Goal: Transaction & Acquisition: Subscribe to service/newsletter

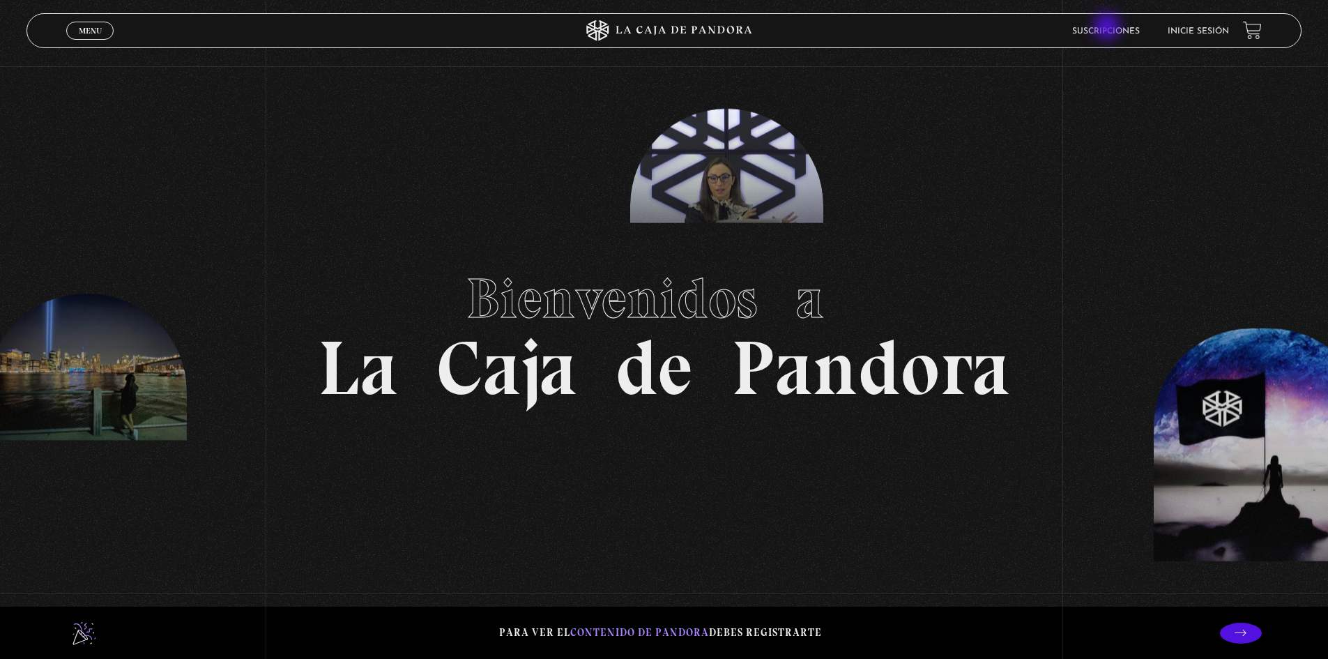
click at [1108, 28] on link "Suscripciones" at bounding box center [1106, 31] width 68 height 8
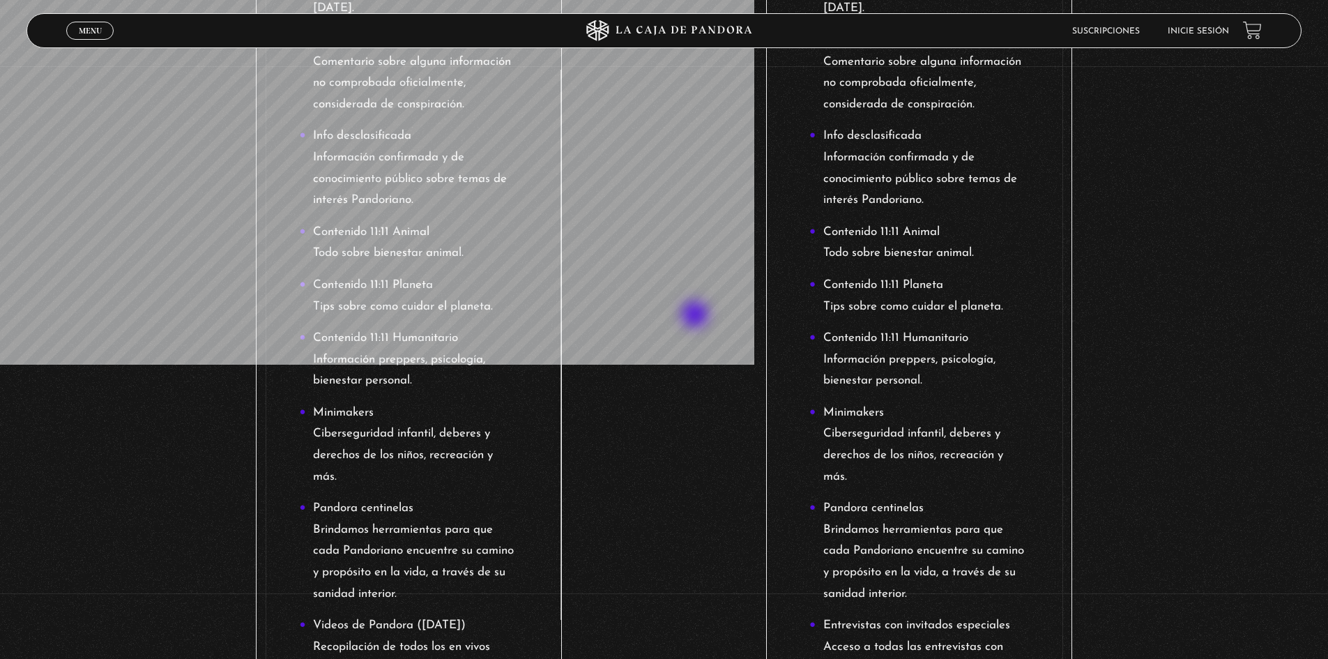
scroll to position [139, 0]
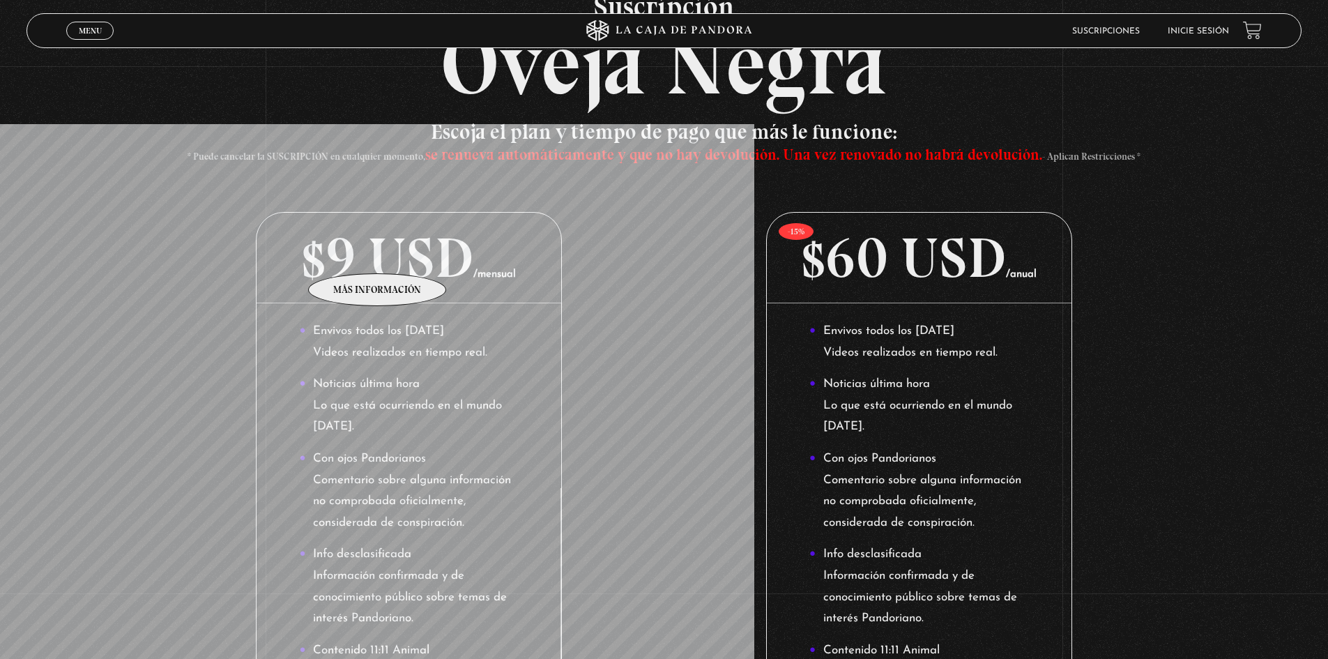
click at [378, 252] on p "$9 USD /mensual" at bounding box center [409, 258] width 305 height 91
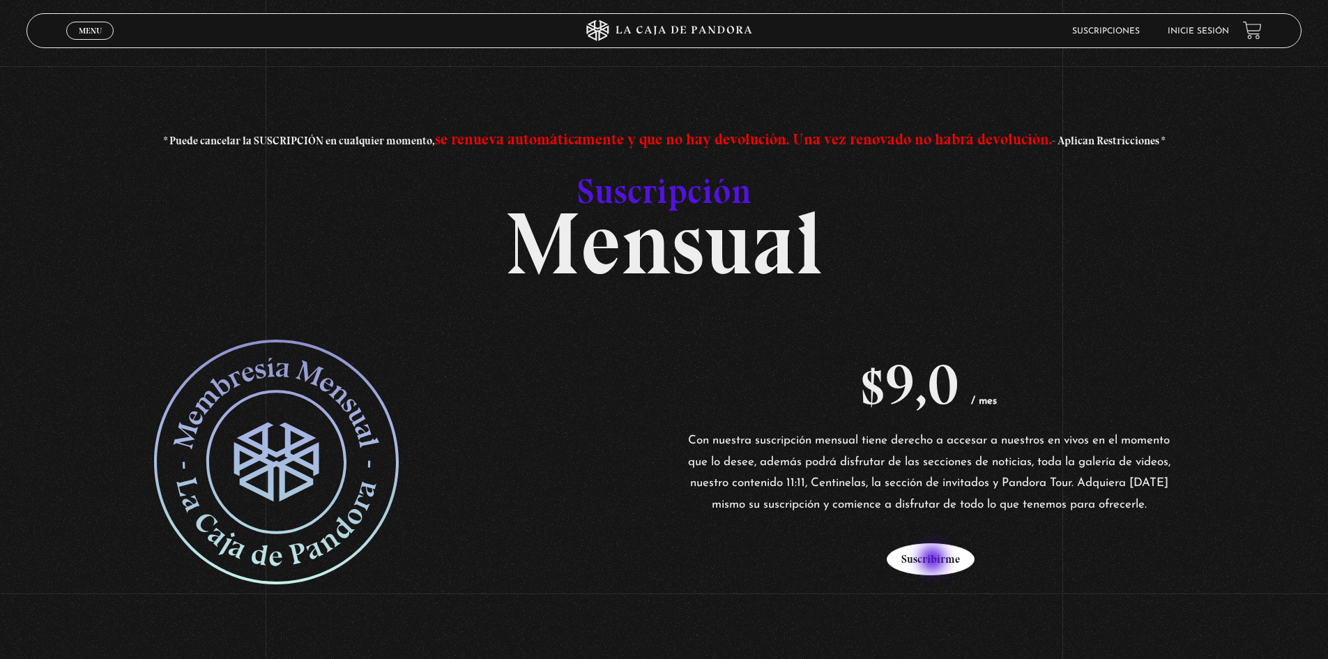
click at [934, 560] on button "Suscribirme" at bounding box center [931, 559] width 88 height 32
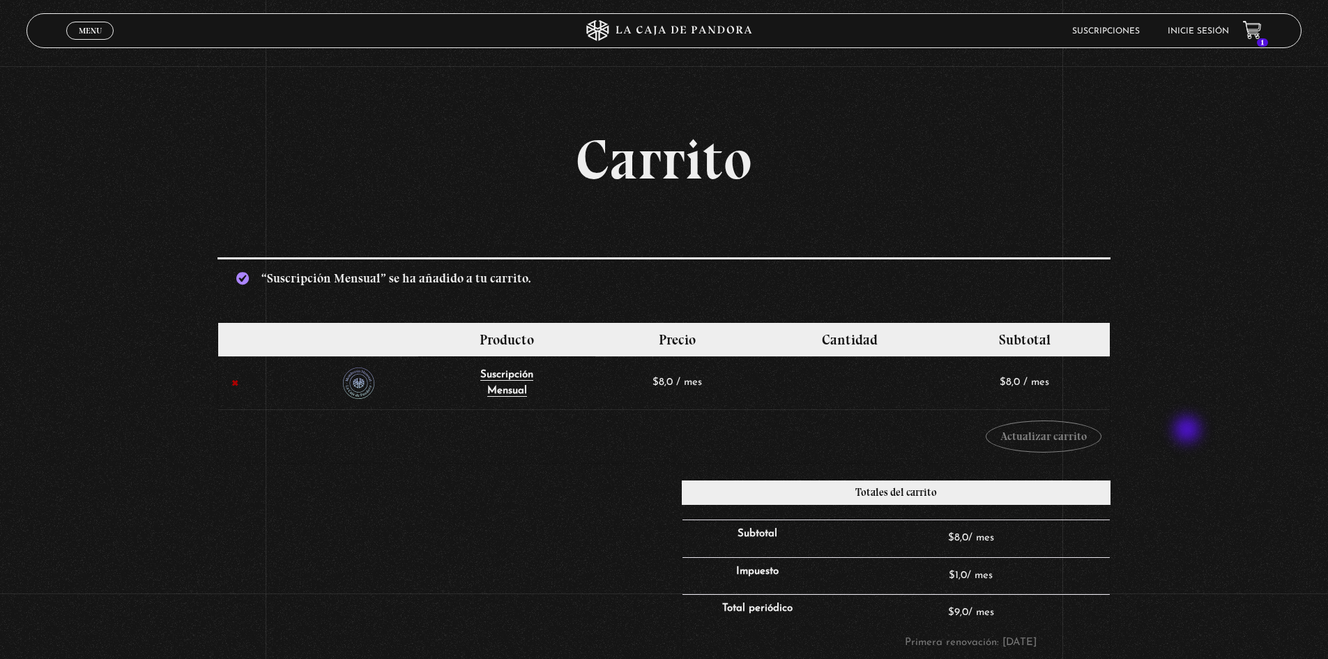
scroll to position [139, 0]
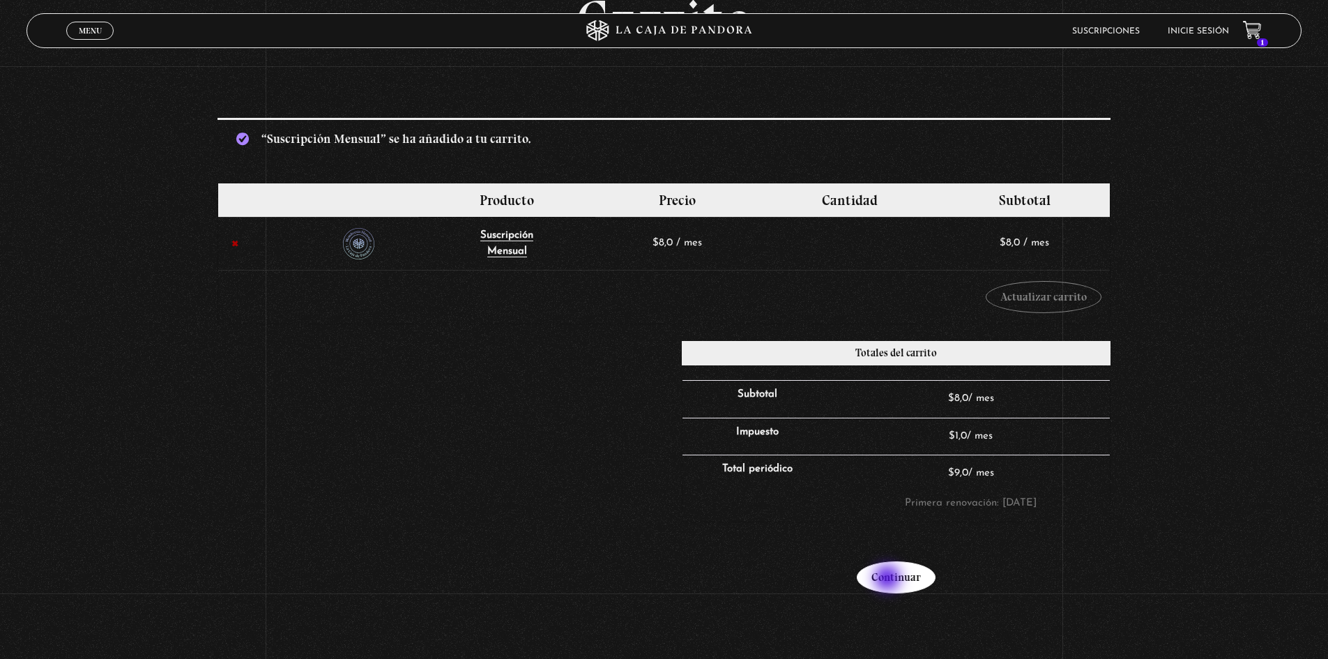
click at [889, 579] on link "Continuar" at bounding box center [896, 577] width 79 height 32
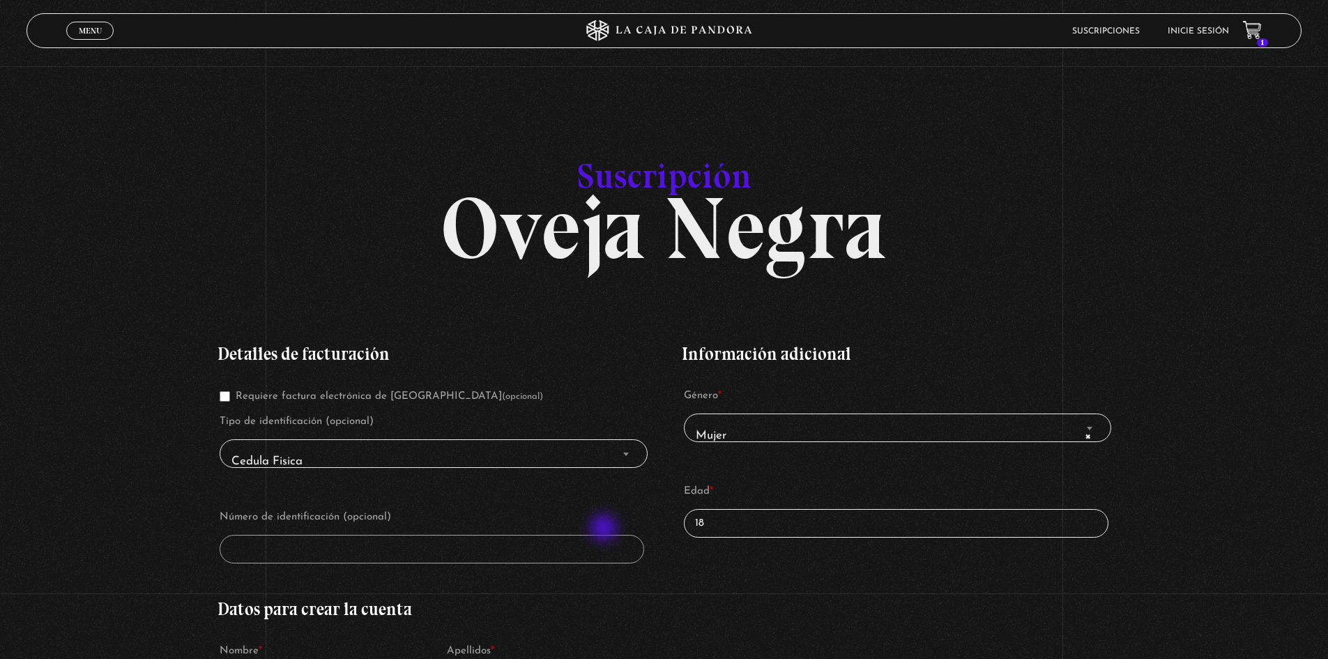
scroll to position [70, 0]
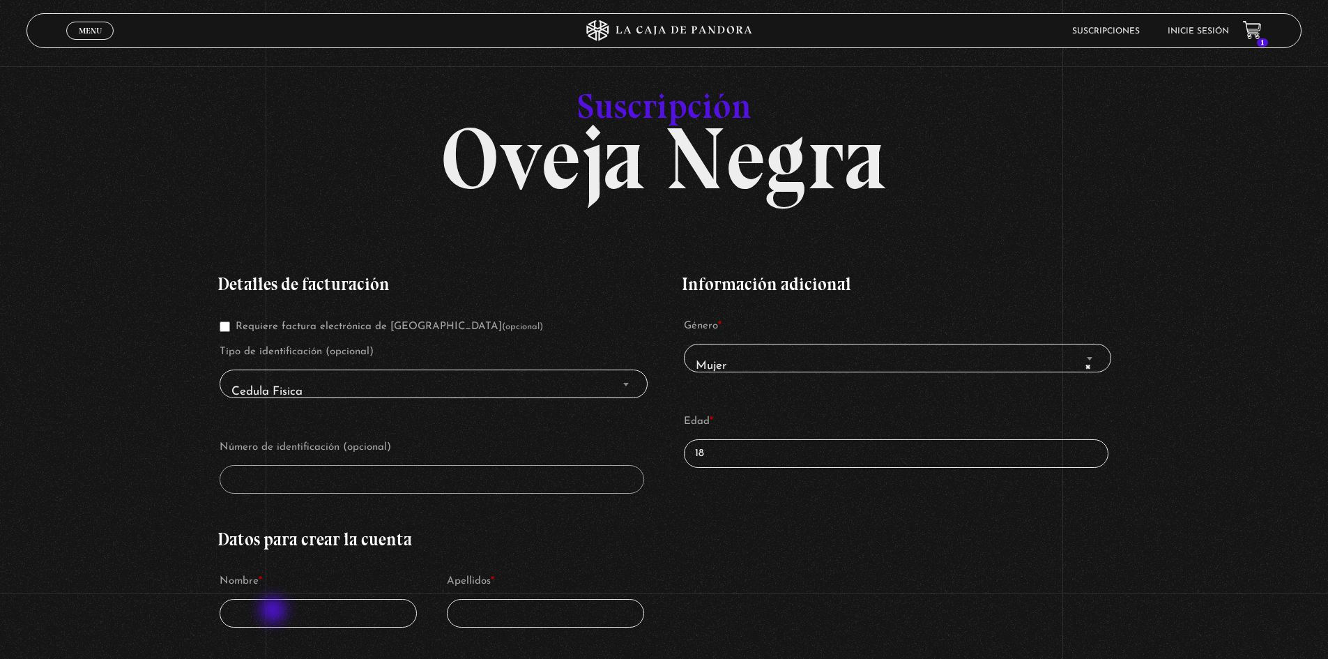
click at [275, 611] on input "Nombre *" at bounding box center [318, 613] width 197 height 29
type input "Alba"
click at [498, 615] on input "Apellidos *" at bounding box center [545, 613] width 197 height 29
type input "Segura Arroyo"
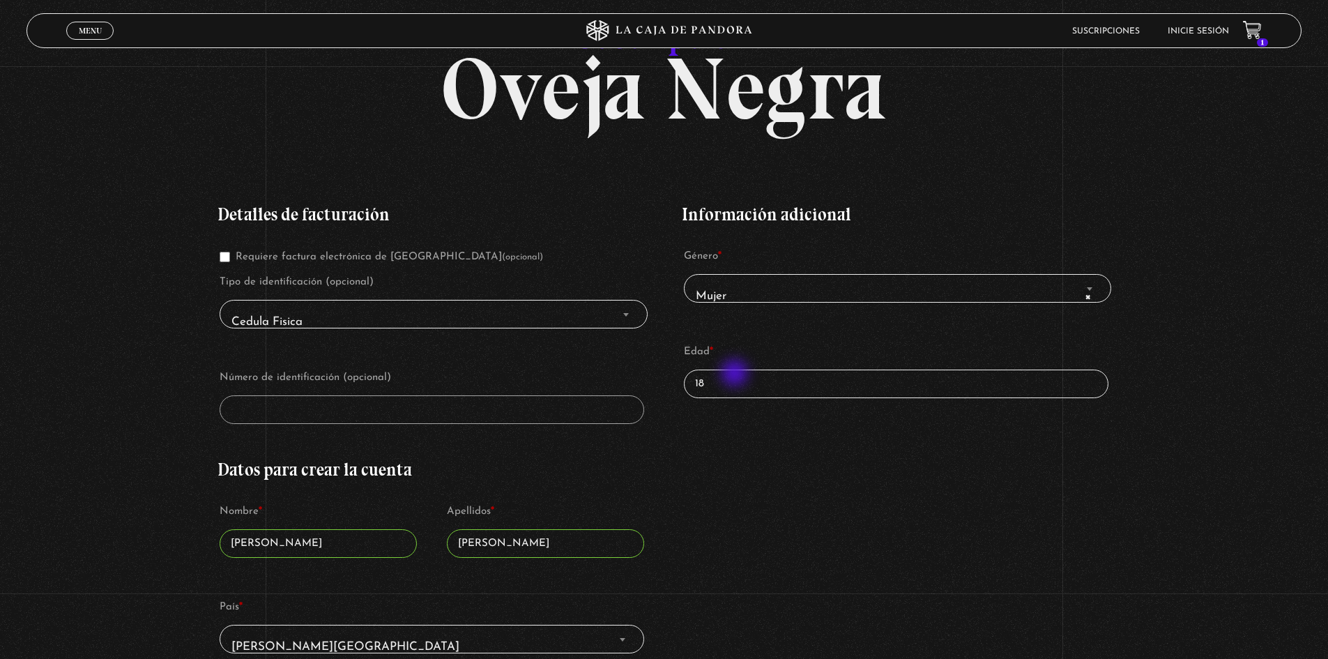
click at [735, 372] on input "18" at bounding box center [896, 383] width 424 height 29
type input "1"
type input "44"
click at [622, 310] on span "Finalizar compra" at bounding box center [626, 314] width 14 height 18
click at [626, 312] on span "Finalizar compra" at bounding box center [626, 314] width 14 height 18
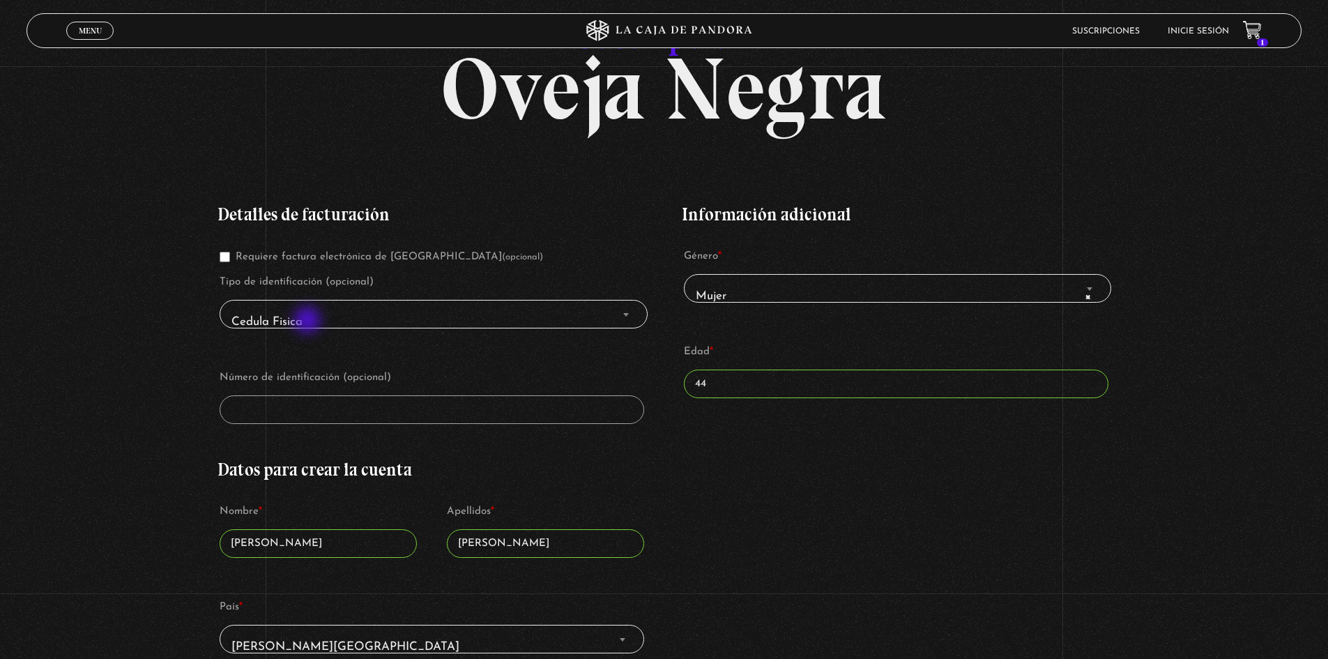
click at [308, 321] on span "Cedula Fisica" at bounding box center [433, 321] width 415 height 31
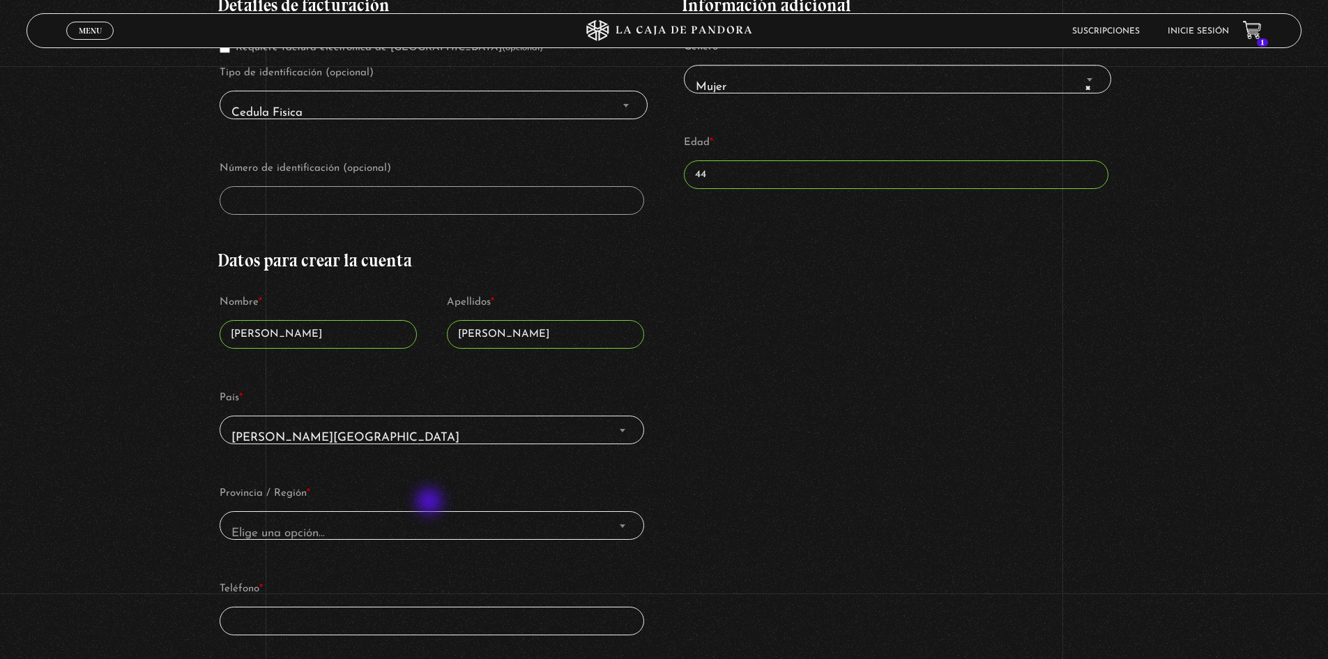
scroll to position [418, 0]
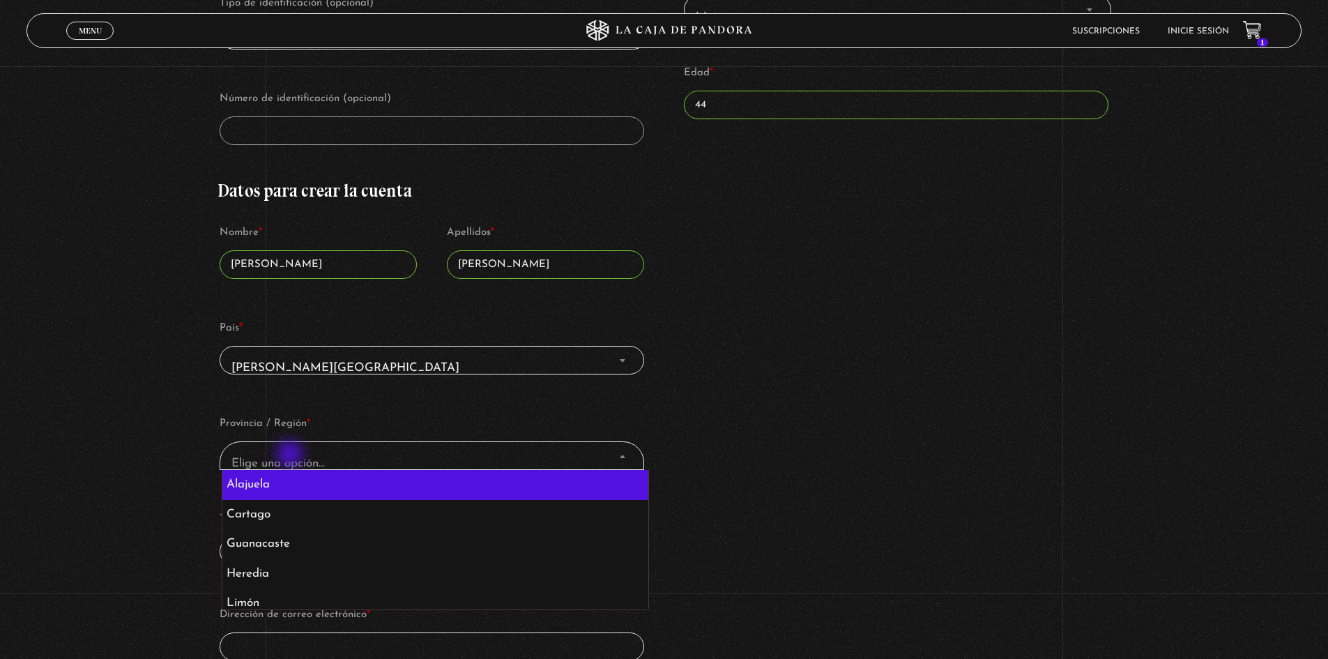
click at [291, 455] on span "Elige una opción…" at bounding box center [431, 462] width 411 height 31
select select "CR-A"
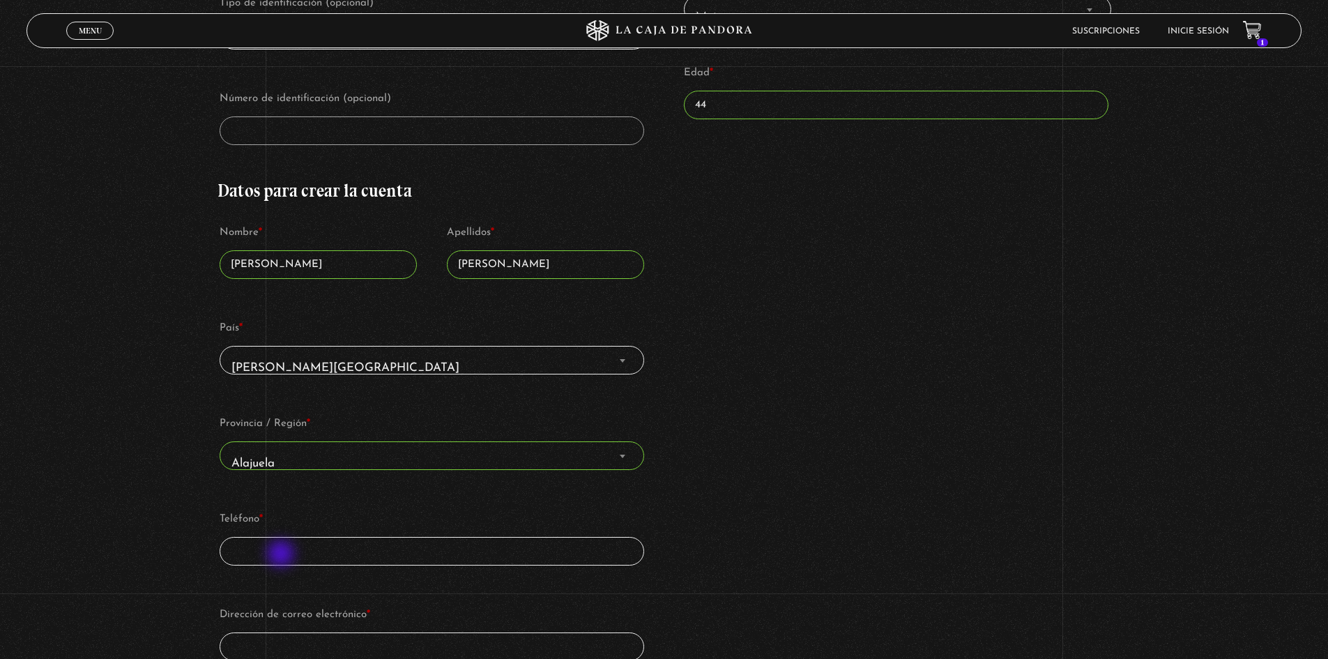
click at [282, 555] on input "Teléfono *" at bounding box center [432, 551] width 424 height 29
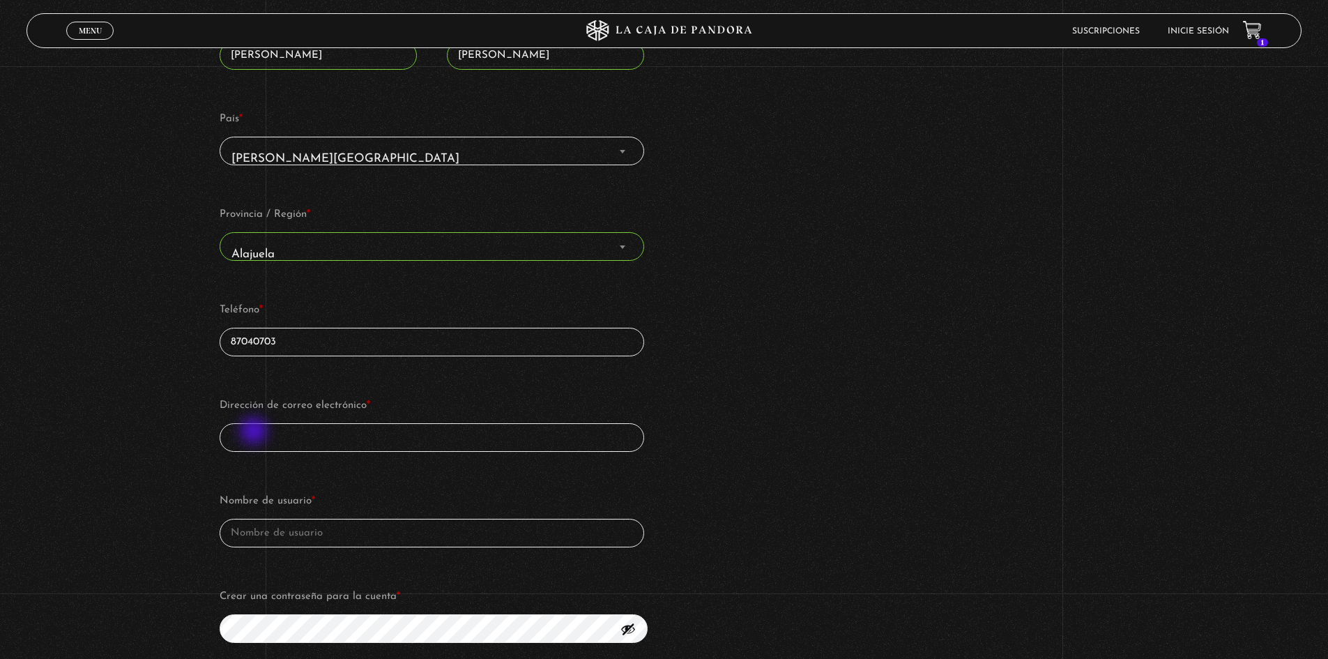
type input "87040703"
click at [255, 432] on input "Dirección de correo electrónico *" at bounding box center [432, 437] width 424 height 29
click at [267, 533] on input "Nombre de usuario *" at bounding box center [432, 533] width 424 height 29
click at [399, 436] on input "Guacima Arriba, Calle Ismael Arias, Alajuela" at bounding box center [432, 437] width 424 height 29
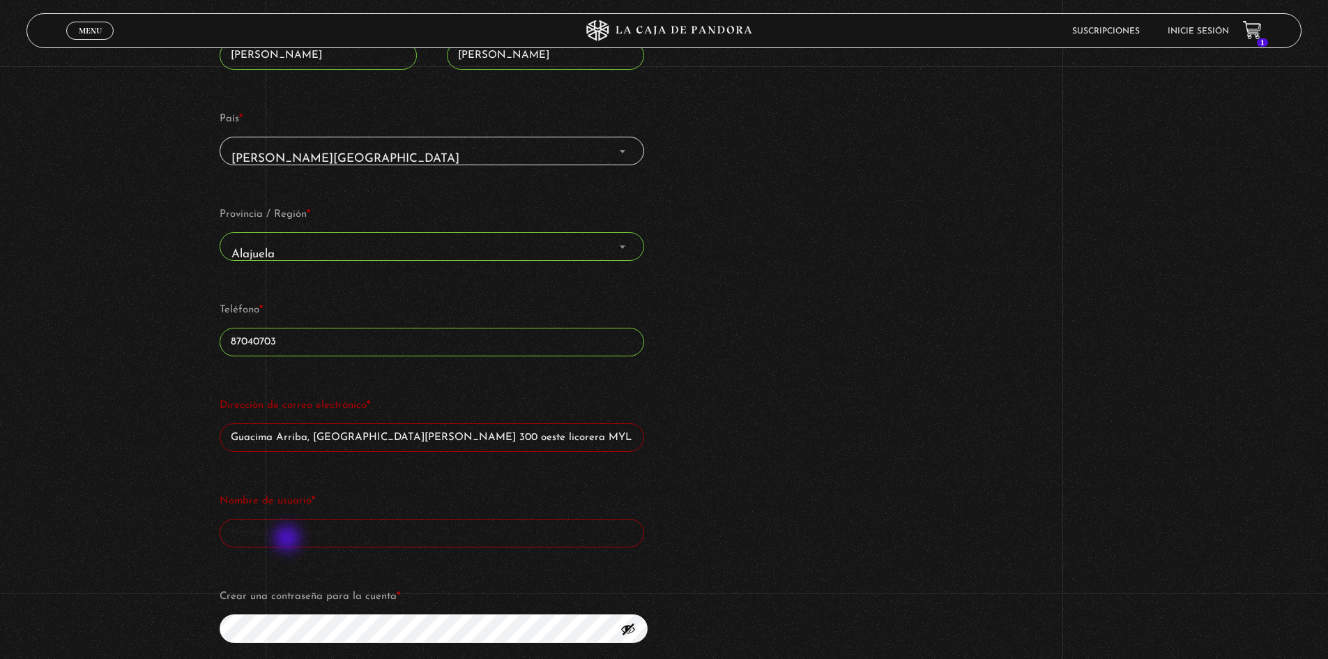
click at [289, 539] on input "Nombre de usuario *" at bounding box center [432, 533] width 424 height 29
drag, startPoint x: 579, startPoint y: 434, endPoint x: 132, endPoint y: 428, distance: 446.8
click at [132, 428] on div "Suscripción Oveja Negra Si ya eres cliente, por favor, rellena tus datos a cont…" at bounding box center [664, 467] width 1328 height 1927
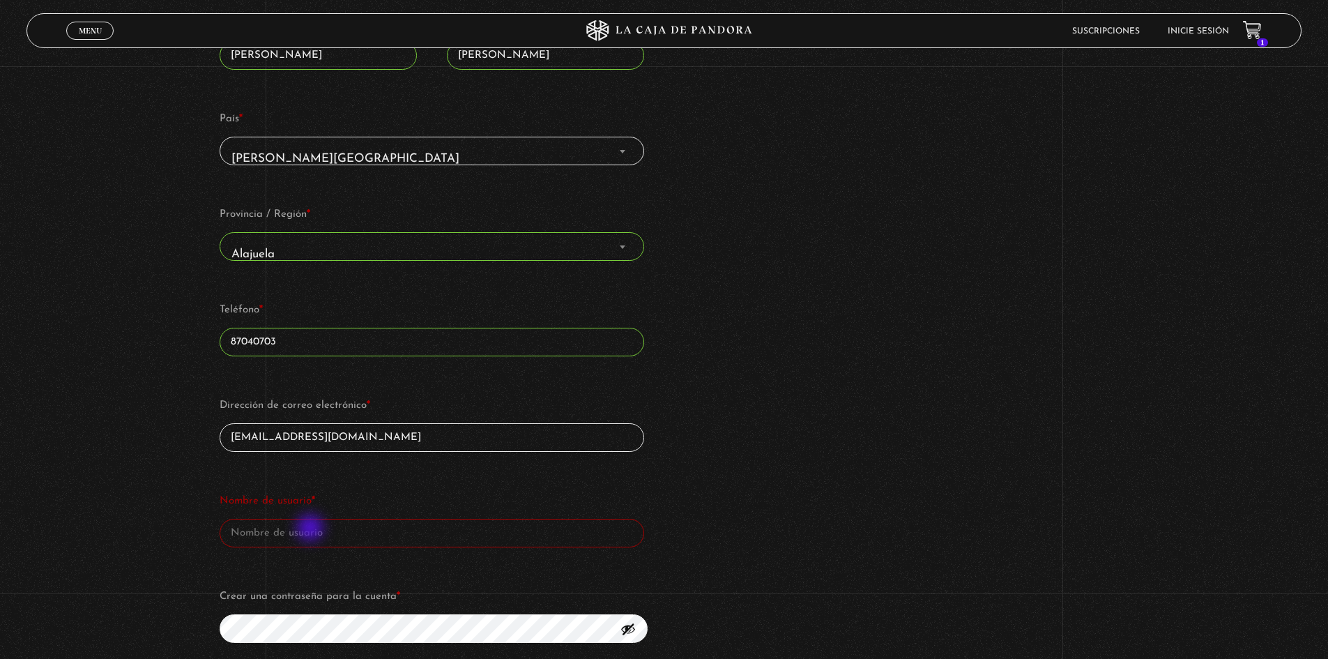
type input "aseguraar2000@gmail.com"
click at [308, 530] on input "Nombre de usuario *" at bounding box center [432, 533] width 424 height 29
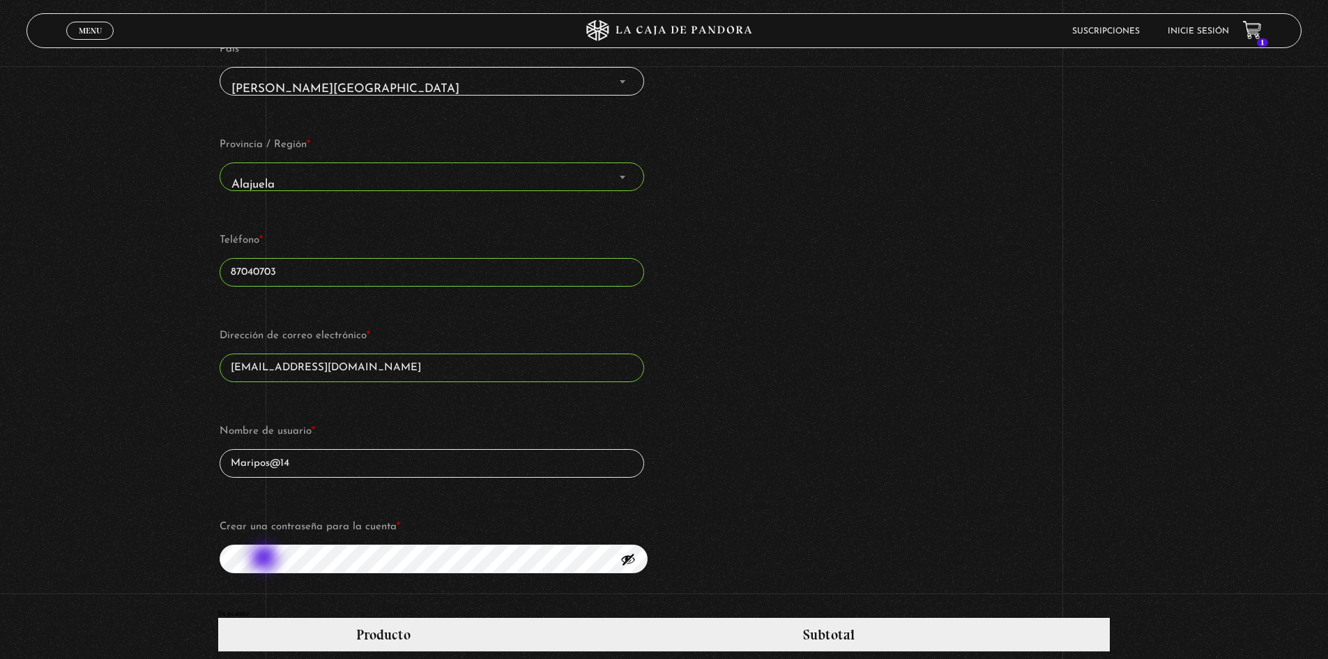
type input "Maripos@14"
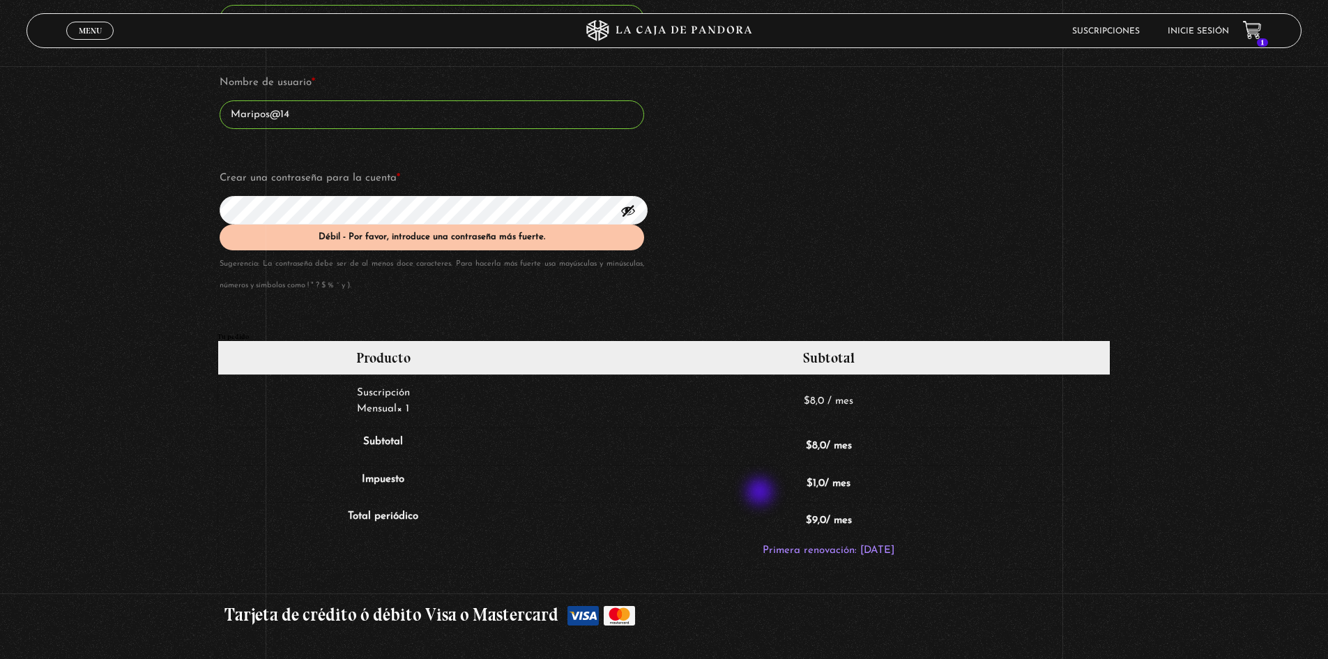
scroll to position [1115, 0]
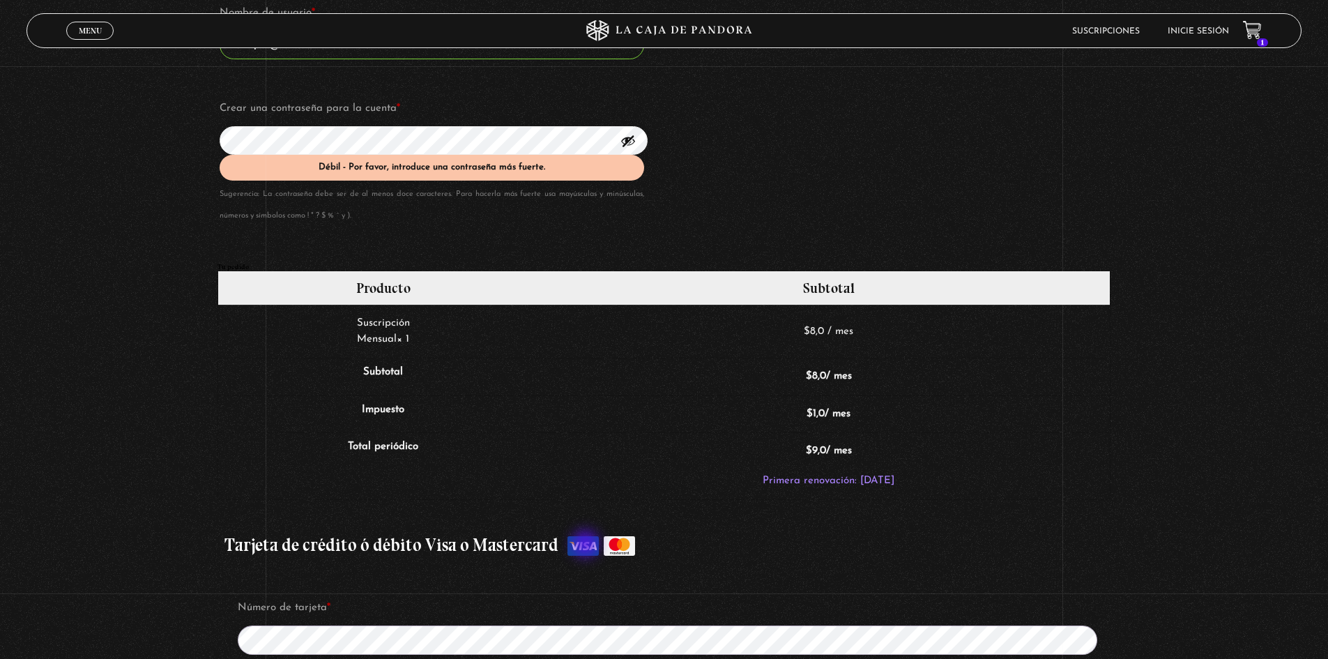
click at [587, 545] on label "Tarjeta de crédito ó débito Visa o Mastercard" at bounding box center [663, 545] width 878 height 35
click at [0, 0] on input "Tarjeta de crédito ó débito Visa o Mastercard" at bounding box center [0, 0] width 0 height 0
click at [192, 140] on div "Suscripción Oveja Negra Si ya eres cliente, por favor, rellena tus datos a cont…" at bounding box center [664, 16] width 1328 height 2000
click at [586, 544] on label "Tarjeta de crédito ó débito Visa o Mastercard" at bounding box center [663, 545] width 878 height 35
click at [0, 0] on input "Tarjeta de crédito ó débito Visa o Mastercard" at bounding box center [0, 0] width 0 height 0
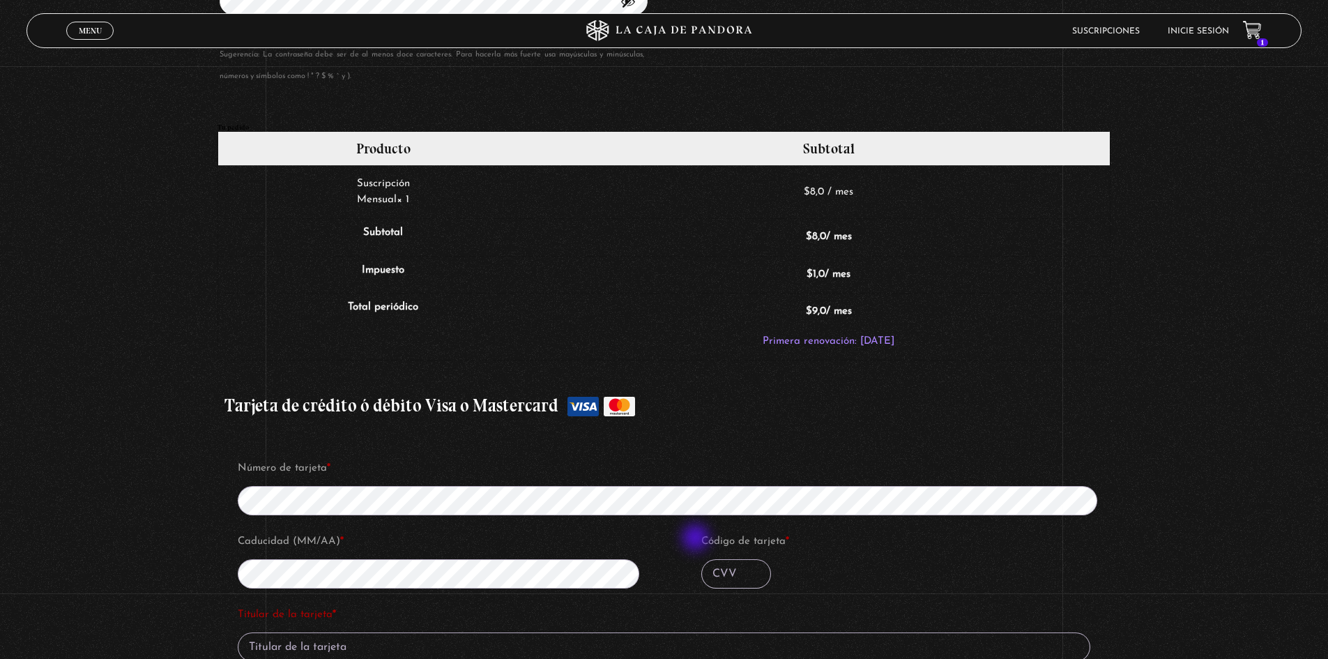
scroll to position [1394, 0]
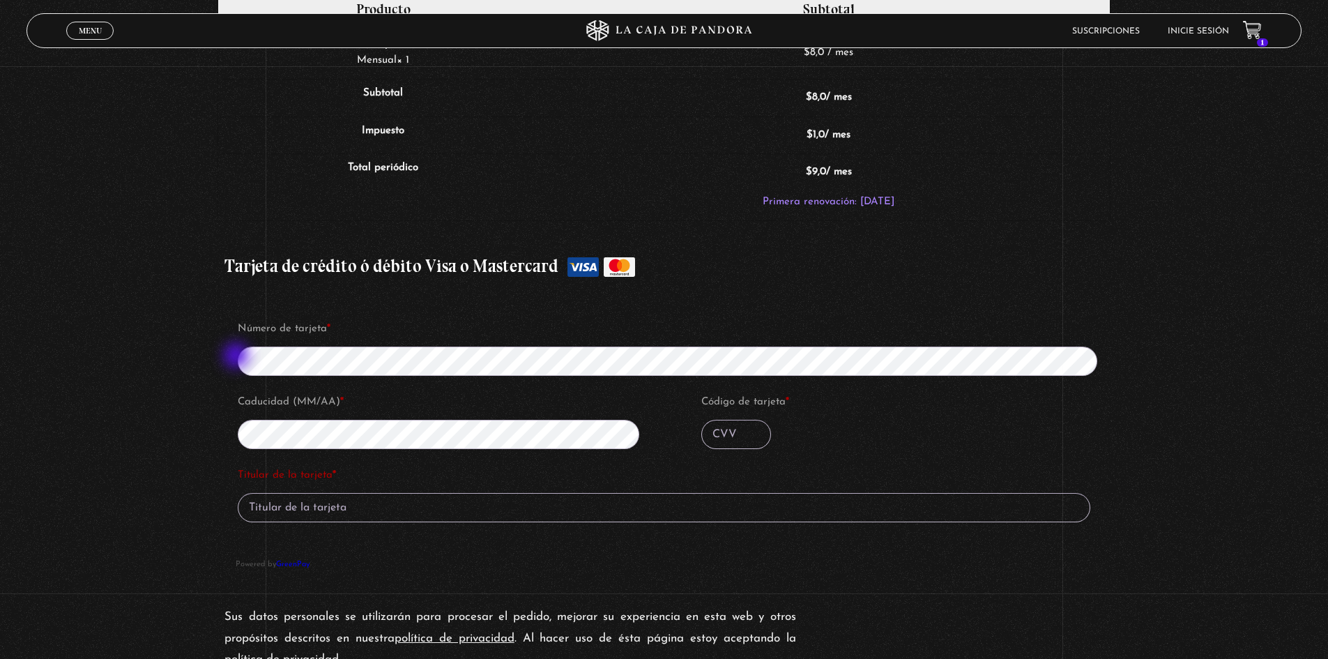
type input "Alba Iris Segura Arroyo"
click at [740, 440] on input "Código de tarjeta *" at bounding box center [736, 434] width 70 height 29
type input "612"
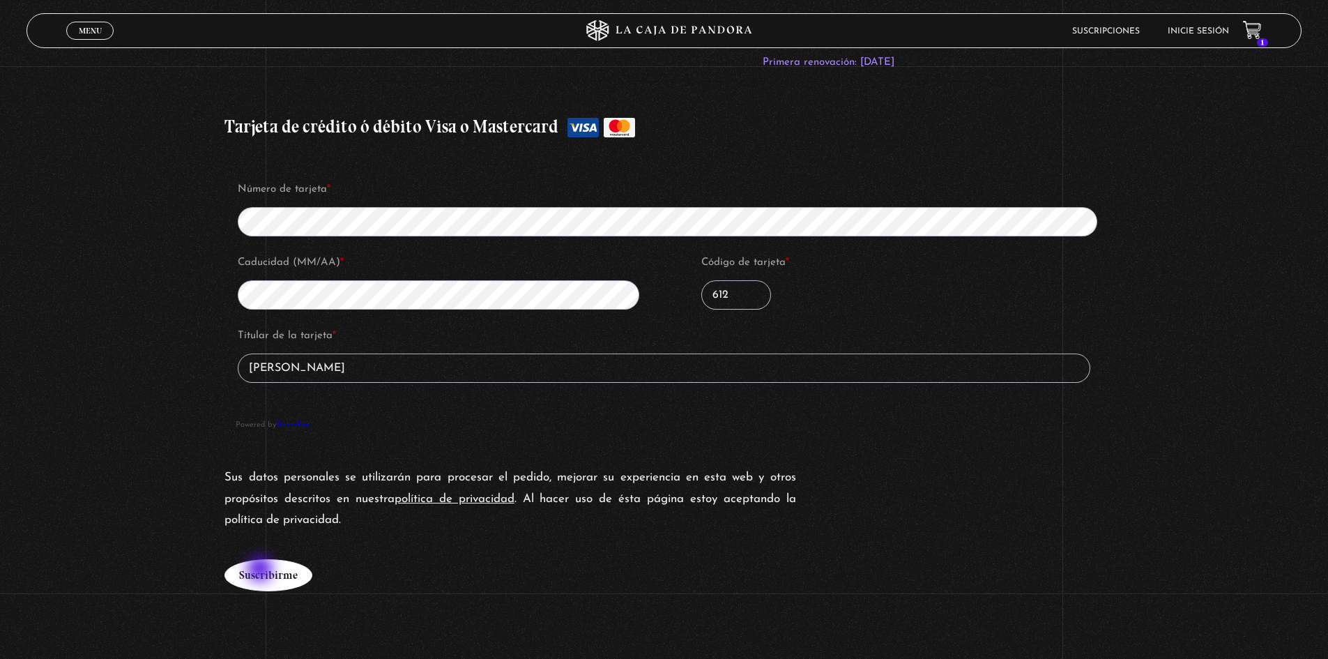
click at [261, 570] on button "Suscribirme" at bounding box center [268, 575] width 88 height 32
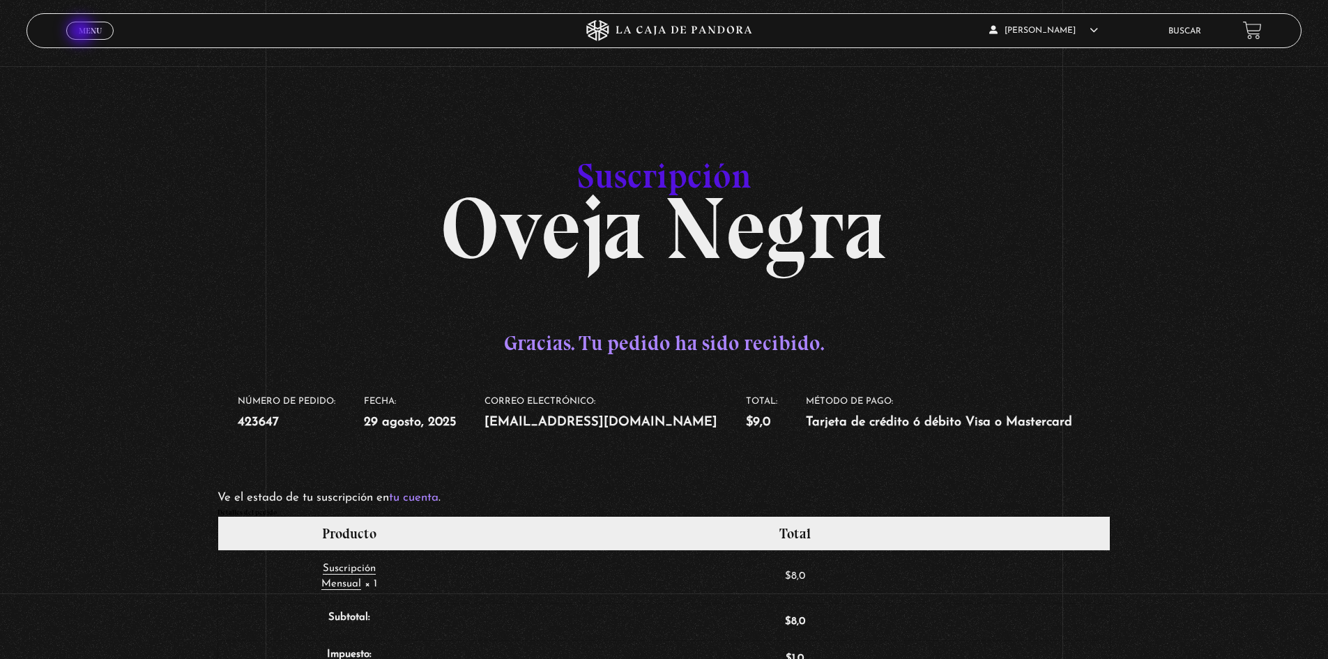
click at [82, 32] on span "Menu" at bounding box center [90, 30] width 23 height 8
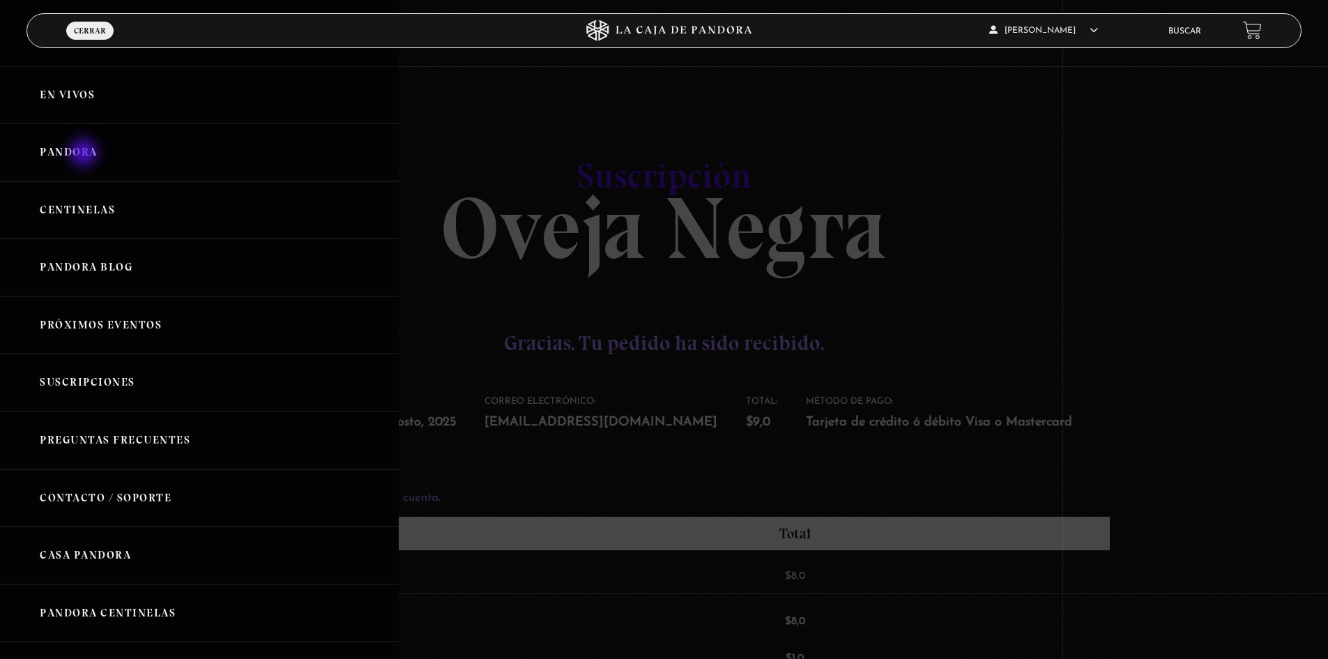
click at [85, 154] on link "Pandora" at bounding box center [199, 152] width 399 height 58
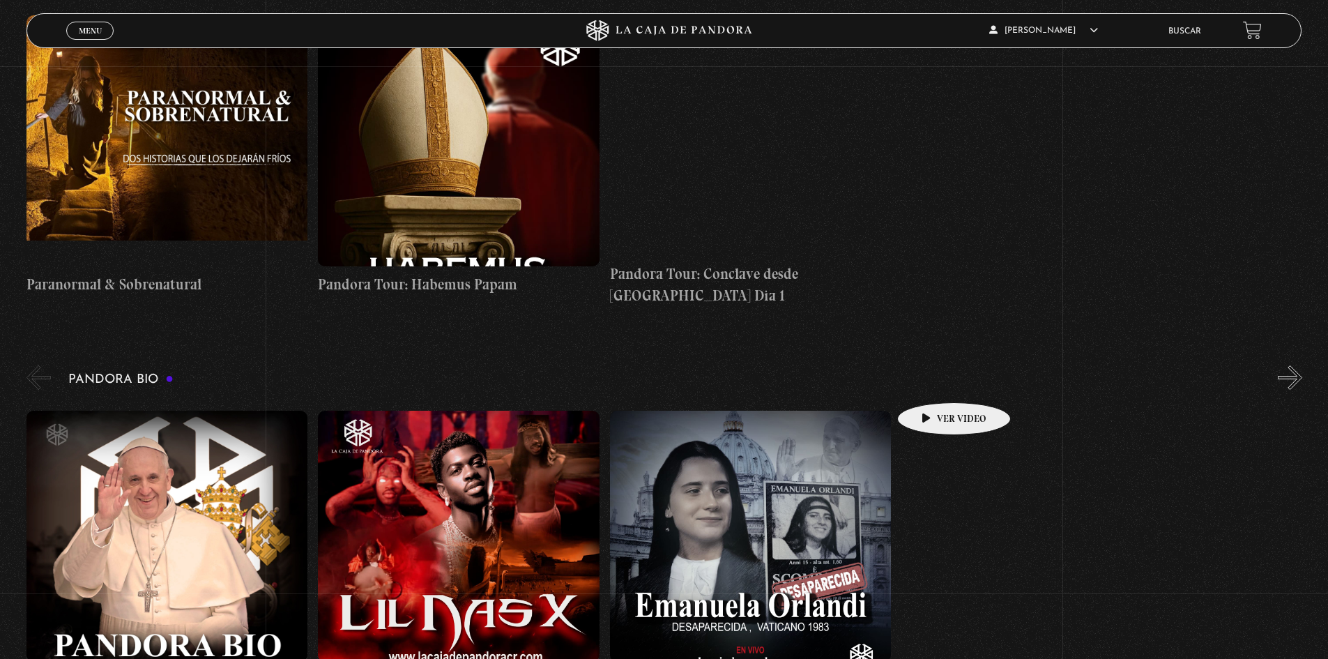
scroll to position [1324, 0]
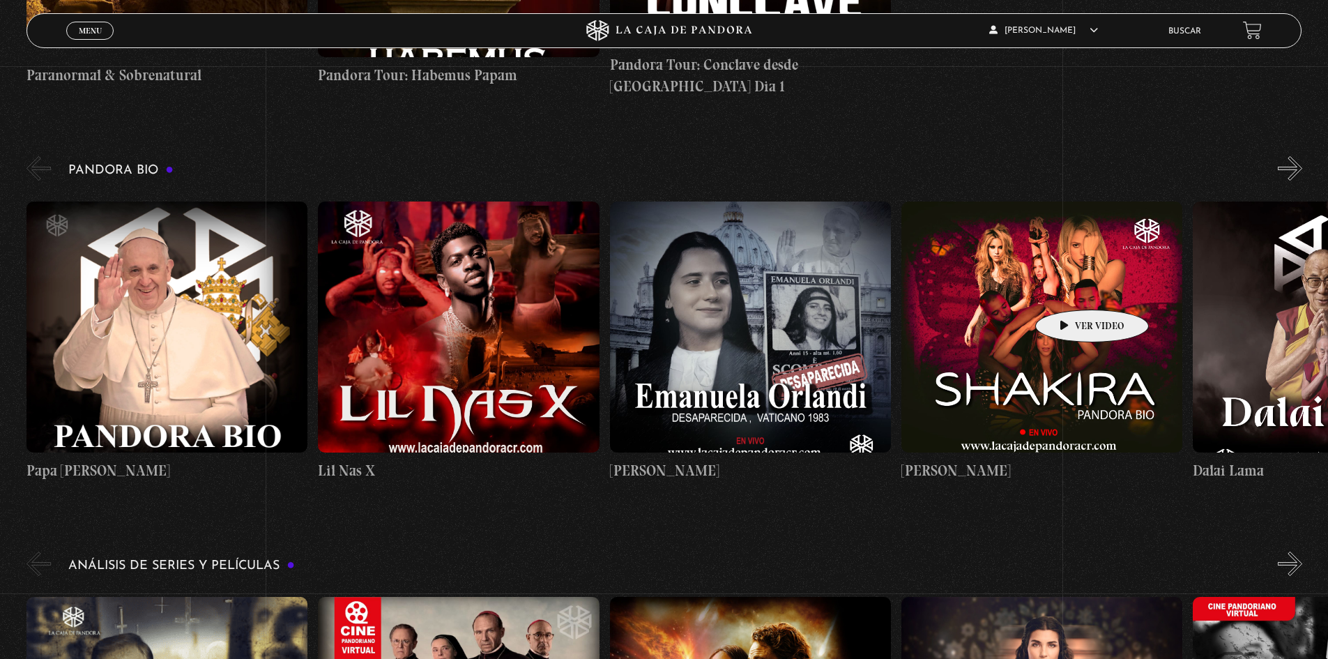
click at [1070, 289] on figure at bounding box center [1041, 326] width 281 height 251
